Goal: Transaction & Acquisition: Obtain resource

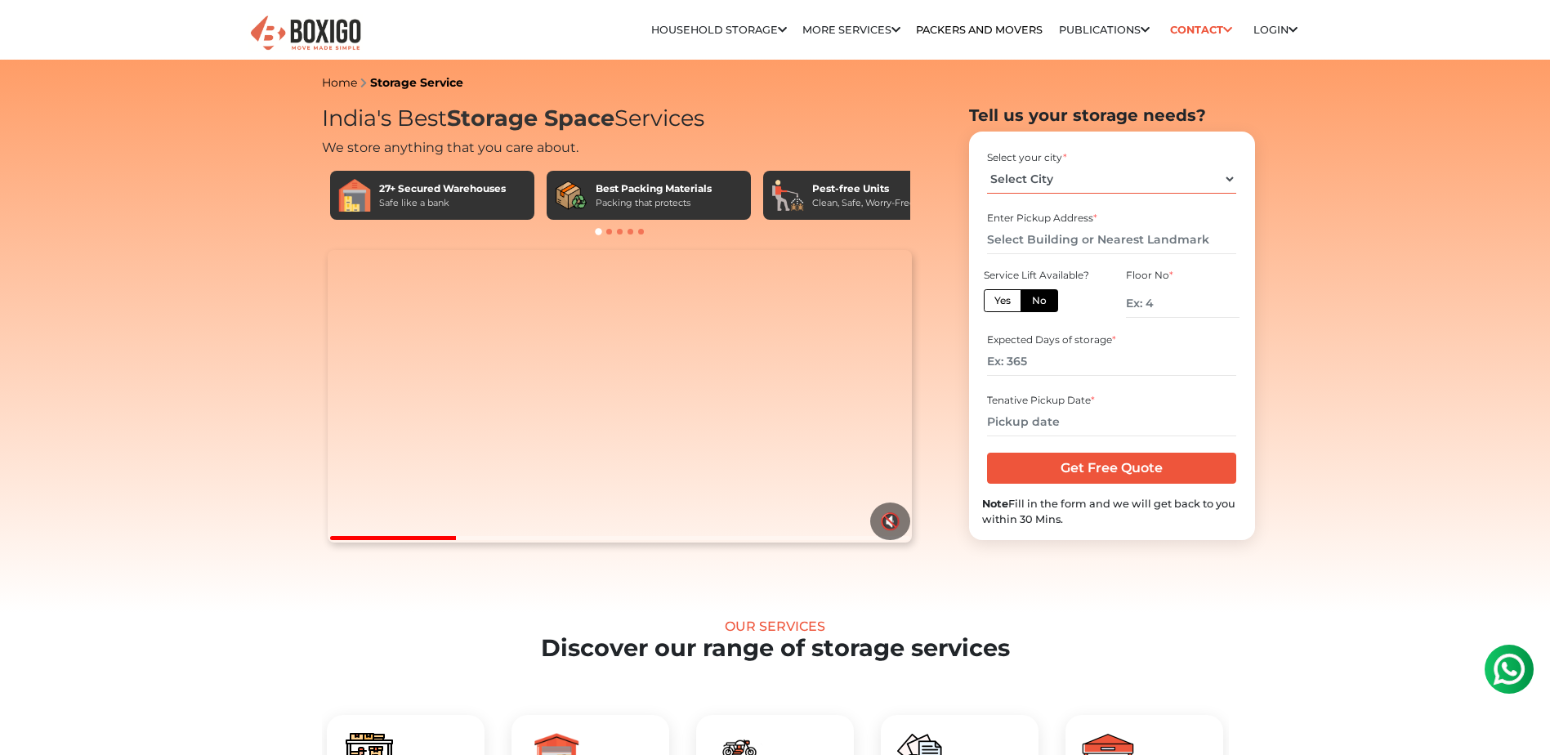
click at [1033, 182] on select "Select City [GEOGRAPHIC_DATA] [GEOGRAPHIC_DATA] [GEOGRAPHIC_DATA] [GEOGRAPHIC_D…" at bounding box center [1111, 179] width 249 height 29
select select "[GEOGRAPHIC_DATA]"
click at [987, 165] on select "Select City [GEOGRAPHIC_DATA] [GEOGRAPHIC_DATA] [GEOGRAPHIC_DATA] [GEOGRAPHIC_D…" at bounding box center [1111, 179] width 249 height 29
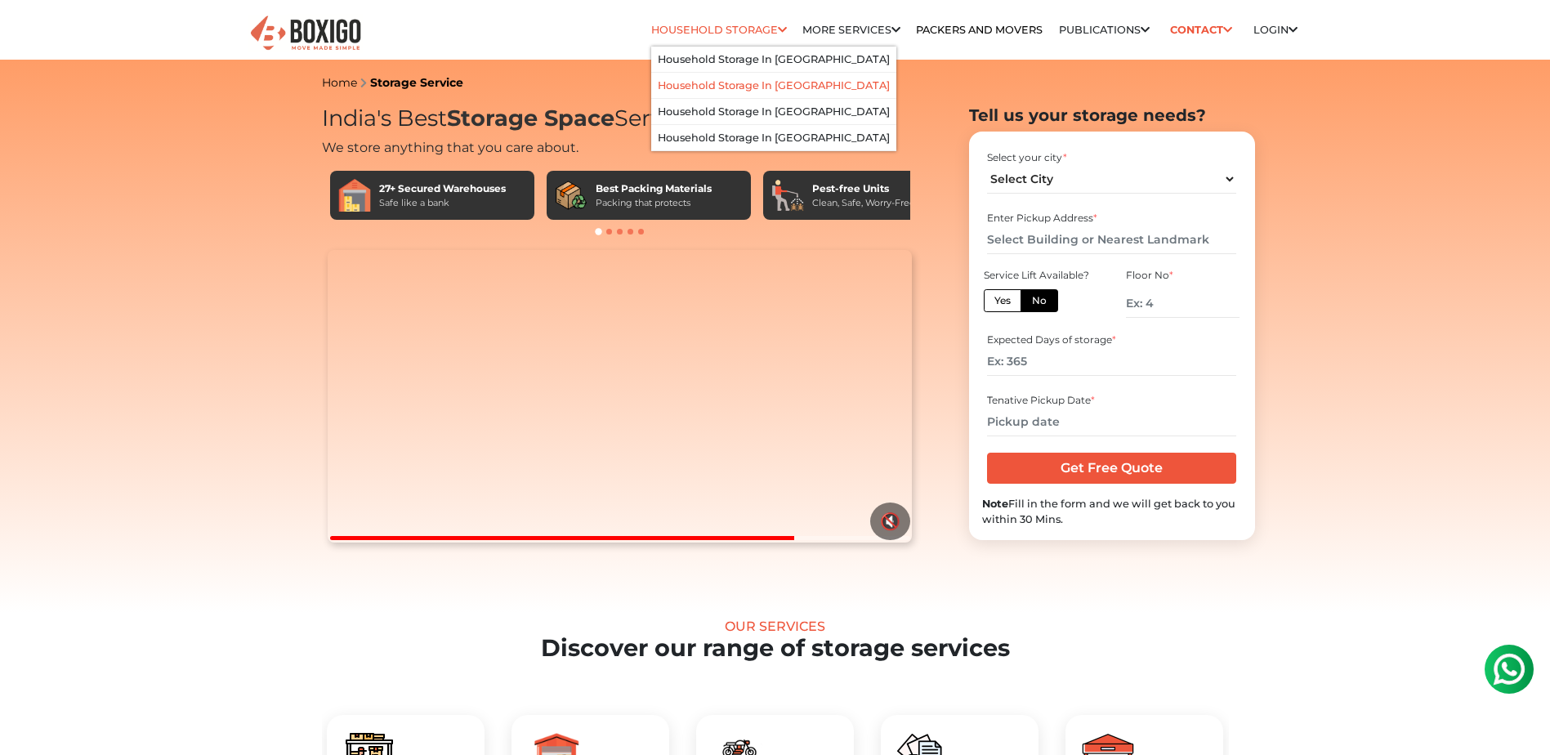
click at [773, 82] on link "Household Storage in [GEOGRAPHIC_DATA]" at bounding box center [774, 85] width 232 height 12
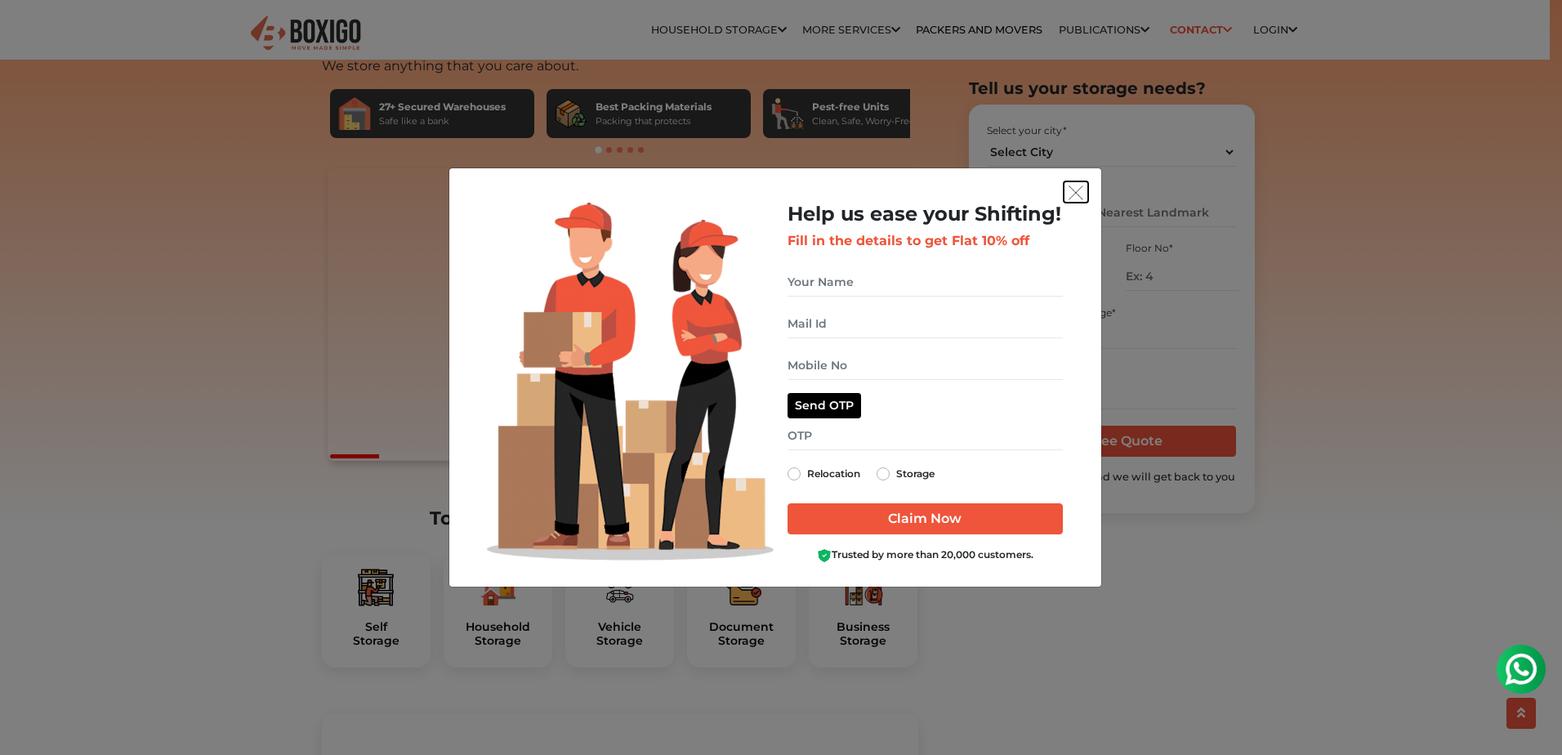
click at [1077, 184] on button "get free quote dialog" at bounding box center [1076, 191] width 25 height 21
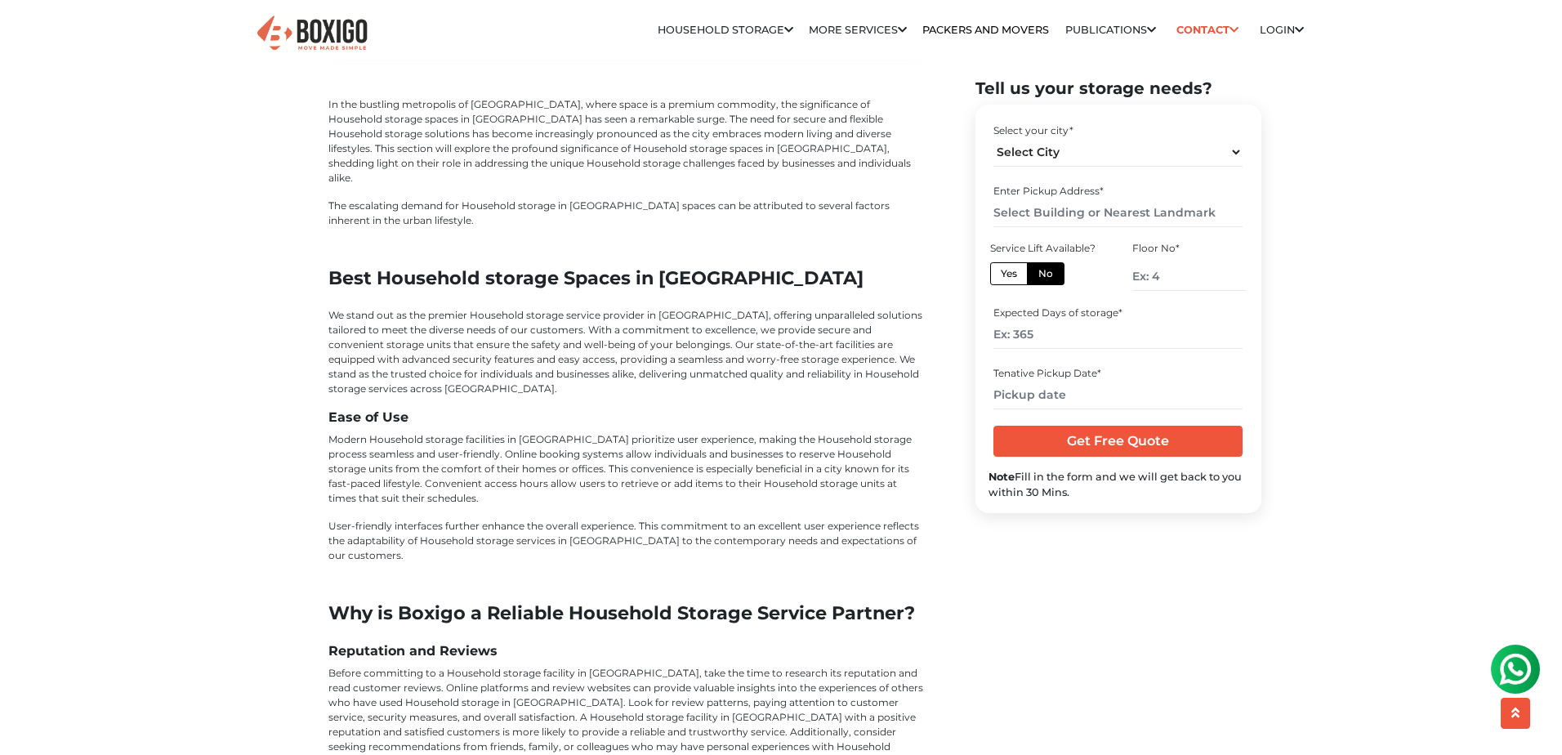
scroll to position [4493, 0]
